Goal: Task Accomplishment & Management: Manage account settings

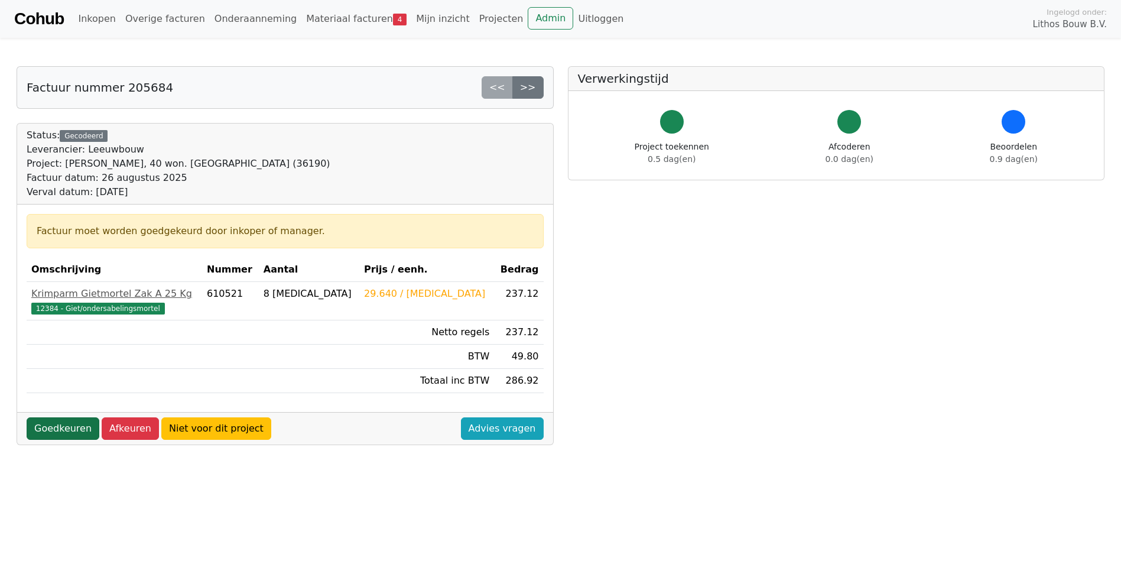
click at [77, 427] on link "Goedkeuren" at bounding box center [63, 428] width 73 height 22
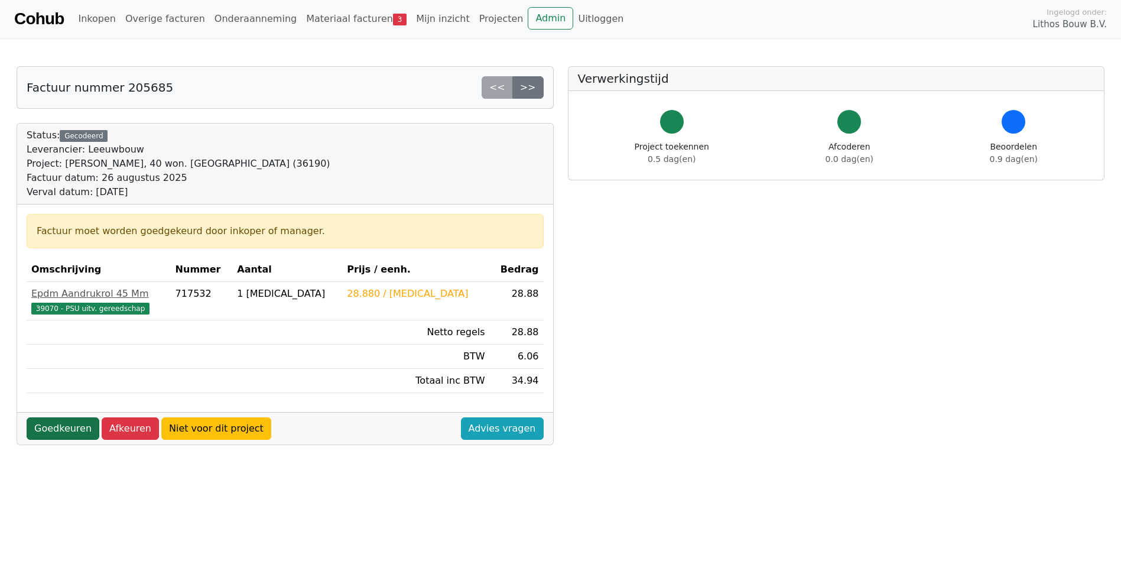
click at [67, 429] on link "Goedkeuren" at bounding box center [63, 428] width 73 height 22
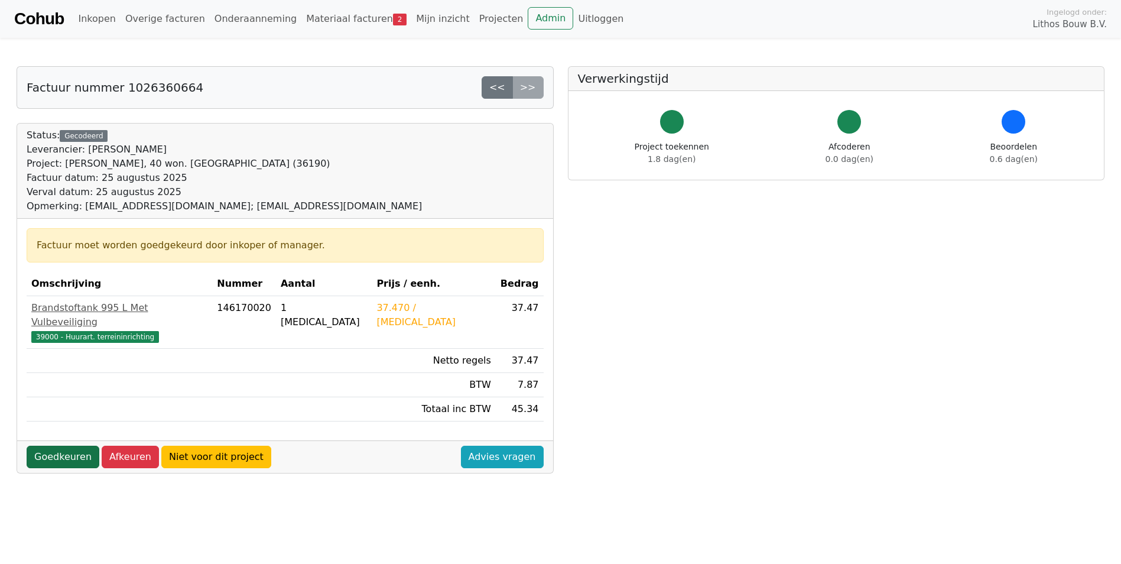
click at [77, 447] on link "Goedkeuren" at bounding box center [63, 457] width 73 height 22
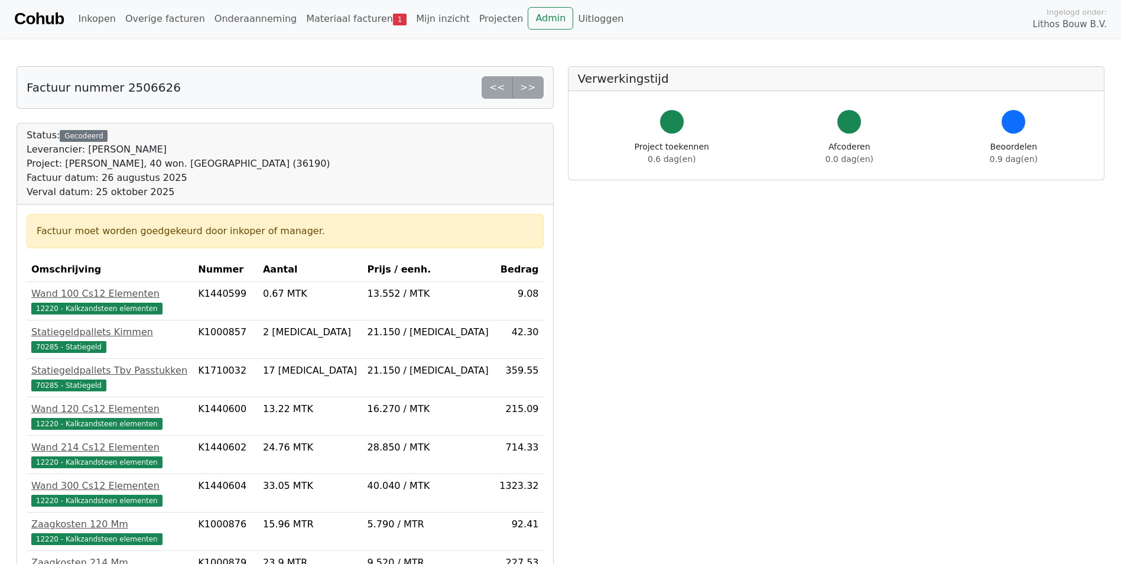
scroll to position [296, 0]
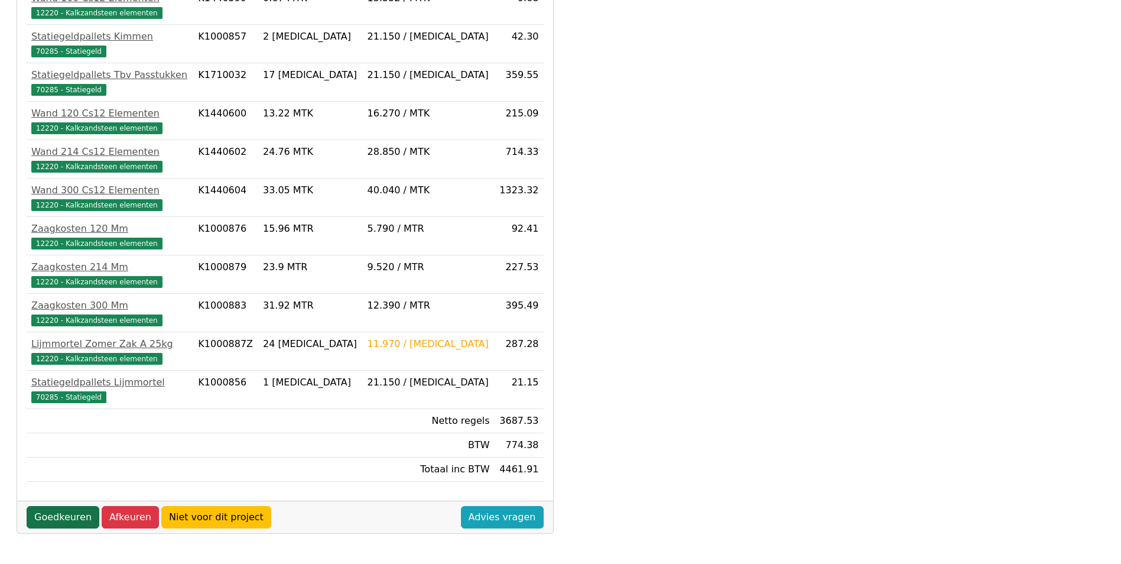
click at [74, 520] on link "Goedkeuren" at bounding box center [63, 517] width 73 height 22
